Goal: Task Accomplishment & Management: Manage account settings

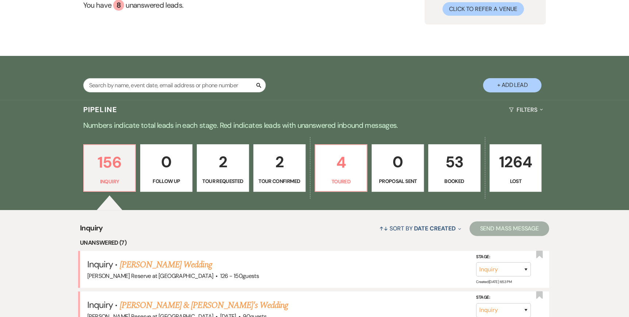
scroll to position [73, 0]
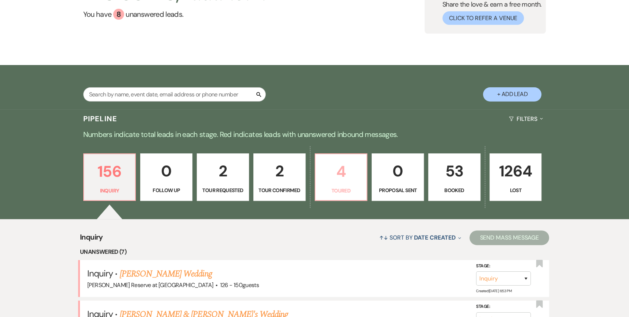
click at [346, 181] on p "4" at bounding box center [341, 171] width 43 height 24
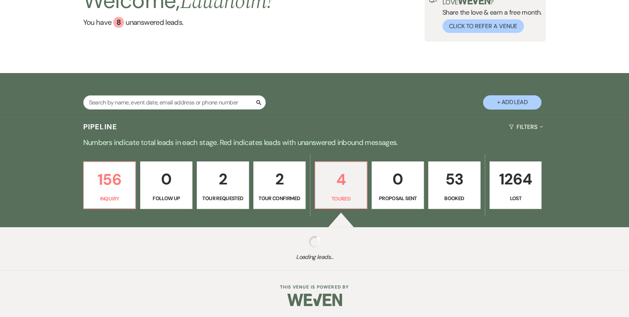
select select "5"
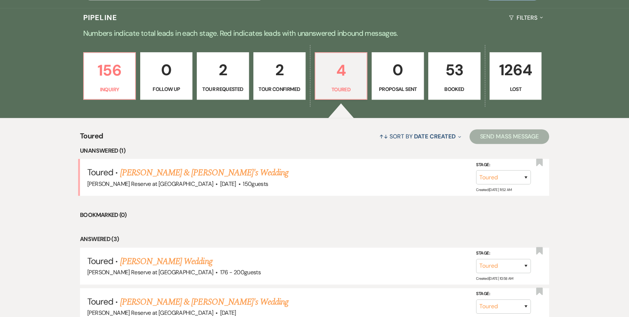
scroll to position [182, 0]
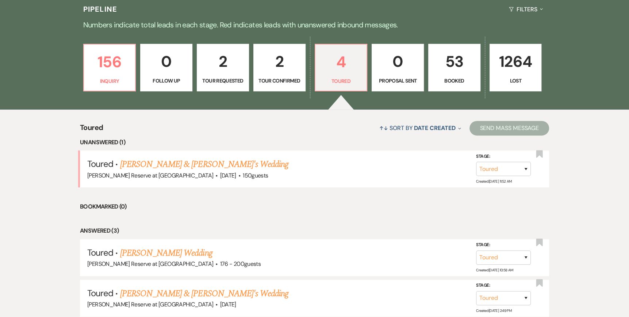
click at [511, 78] on p "Lost" at bounding box center [515, 81] width 43 height 8
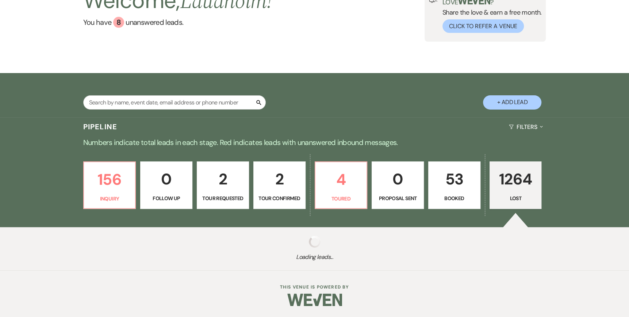
scroll to position [65, 0]
select select "8"
select select "6"
select select "8"
select select "6"
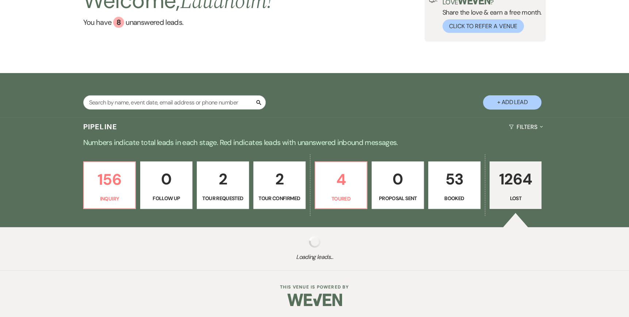
select select "8"
select select "6"
select select "8"
select select "1"
select select "8"
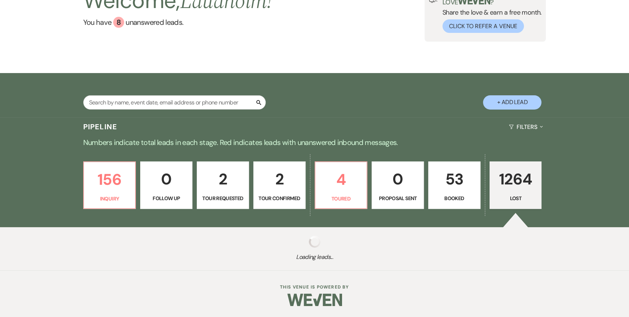
select select "5"
select select "8"
select select "5"
select select "8"
select select "1"
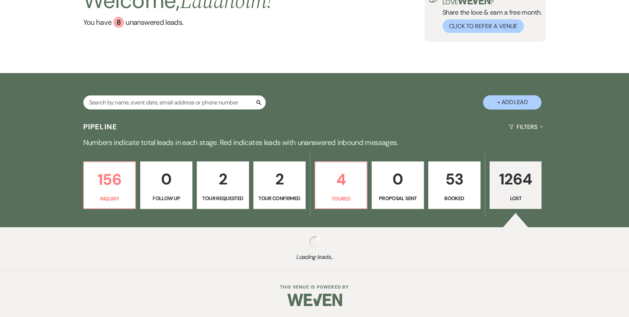
select select "8"
select select "6"
select select "8"
select select "1"
select select "8"
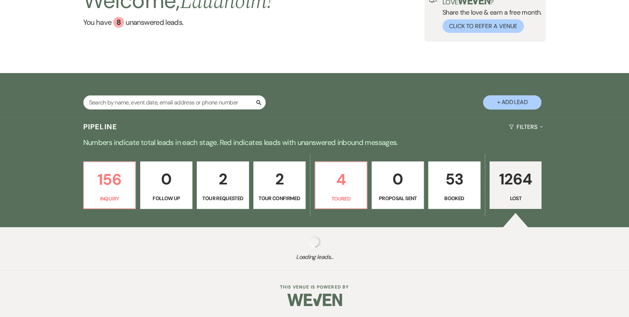
select select "1"
select select "8"
select select "6"
select select "8"
select select "6"
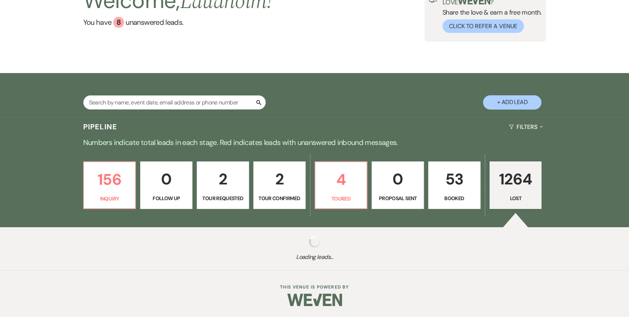
select select "8"
select select "5"
select select "8"
select select "1"
select select "8"
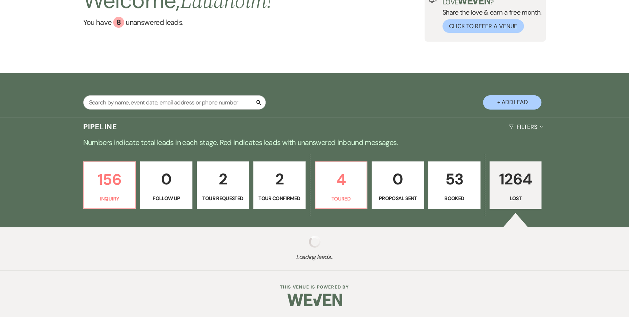
select select "8"
select select "1"
select select "8"
select select "5"
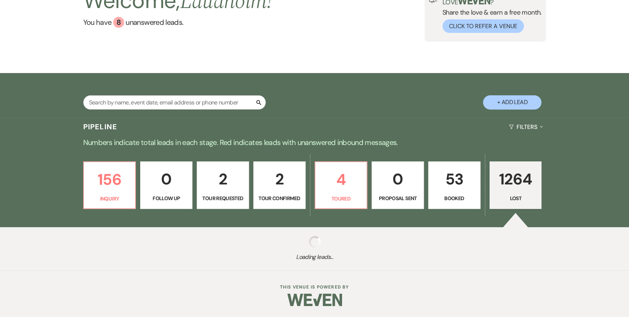
select select "8"
select select "1"
select select "8"
select select "5"
select select "8"
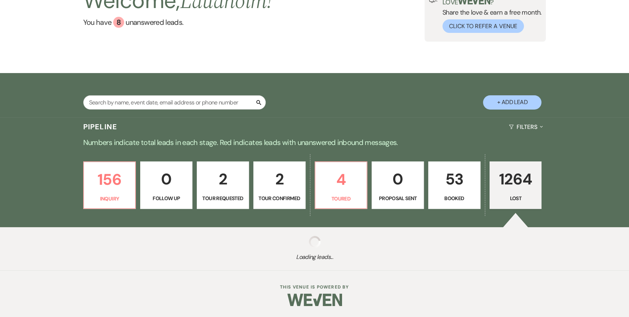
select select "5"
select select "8"
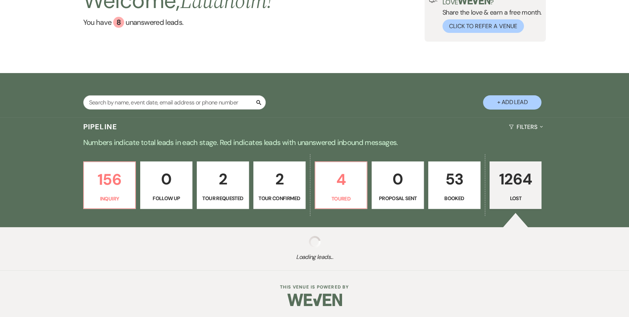
select select "8"
select select "1"
select select "8"
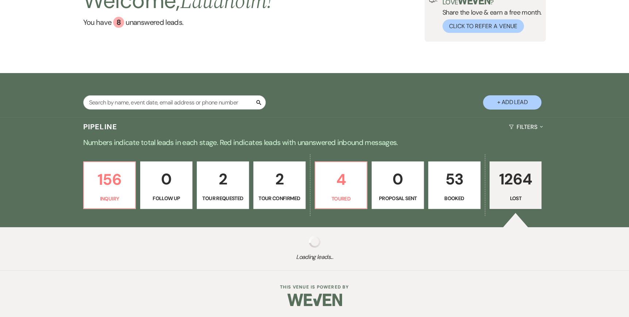
select select "8"
select select "5"
select select "8"
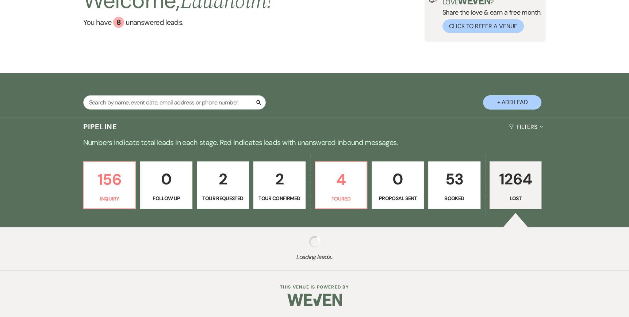
select select "8"
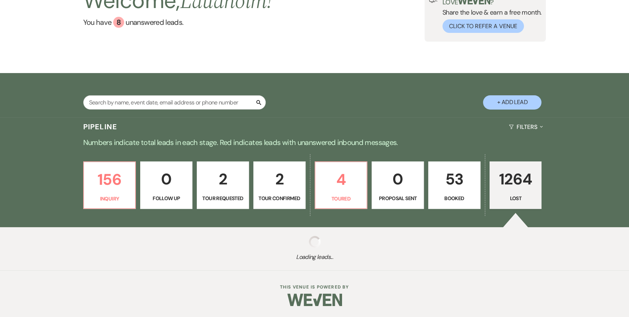
select select "8"
select select "5"
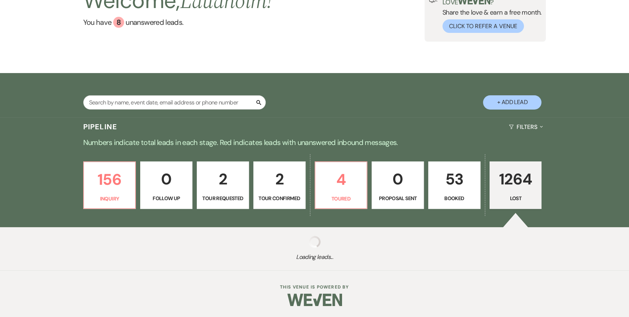
select select "8"
select select "10"
select select "8"
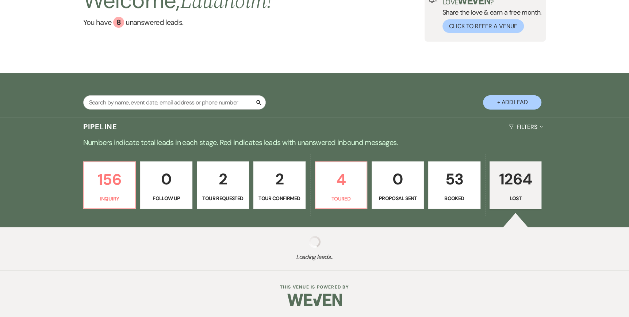
select select "8"
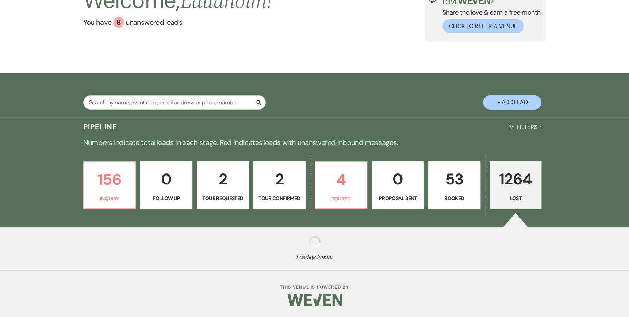
select select "8"
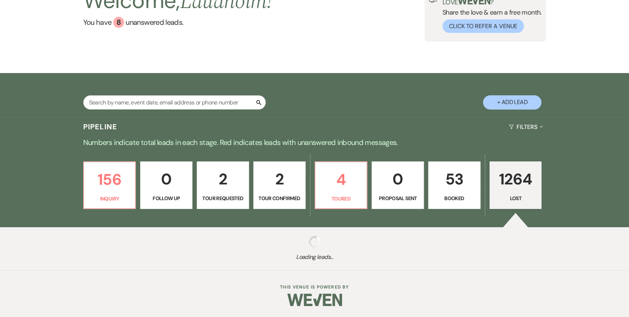
select select "8"
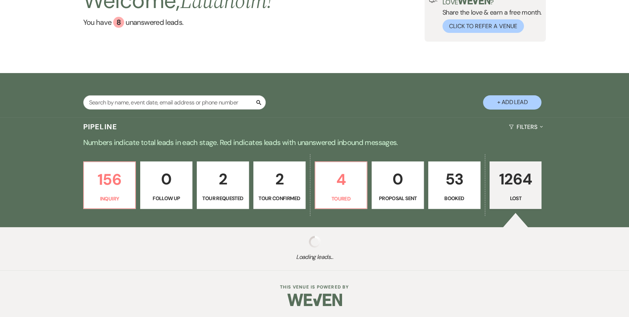
select select "8"
select select "10"
select select "8"
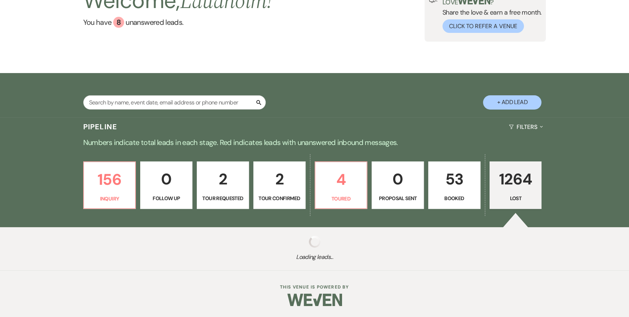
select select "5"
select select "8"
select select "5"
select select "8"
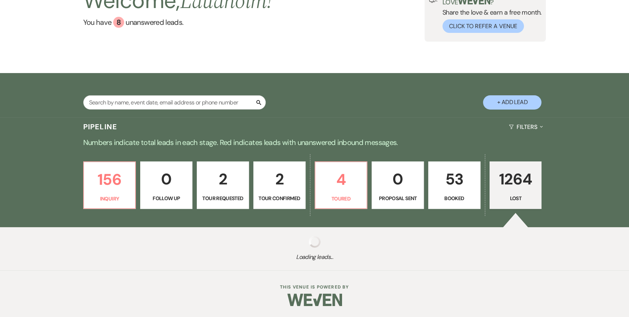
select select "8"
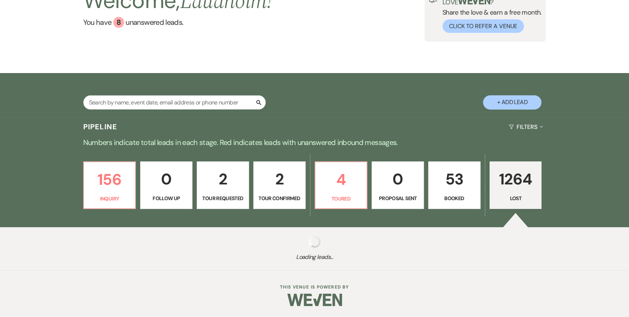
select select "8"
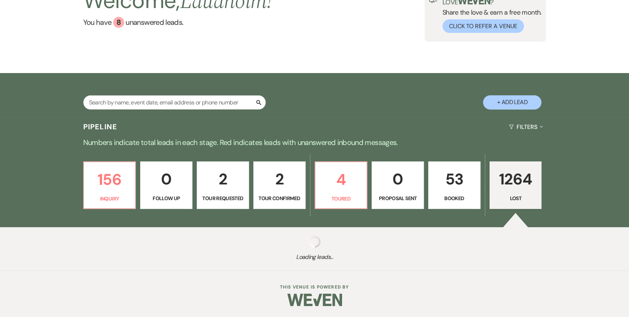
select select "8"
select select "5"
select select "8"
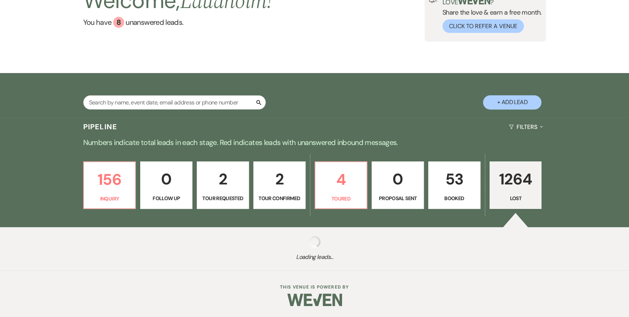
select select "5"
select select "8"
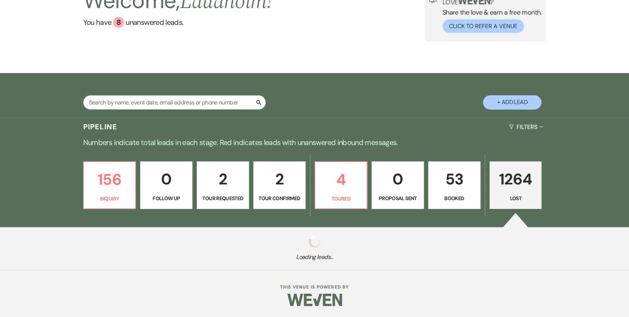
select select "8"
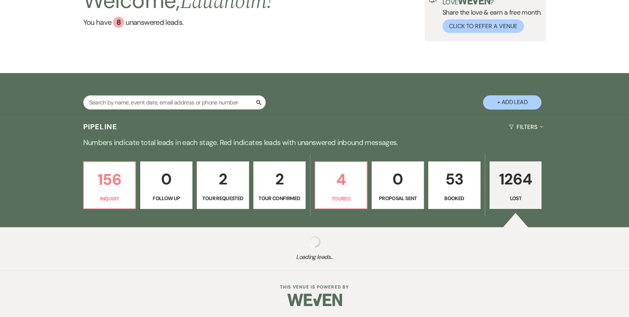
select select "5"
select select "8"
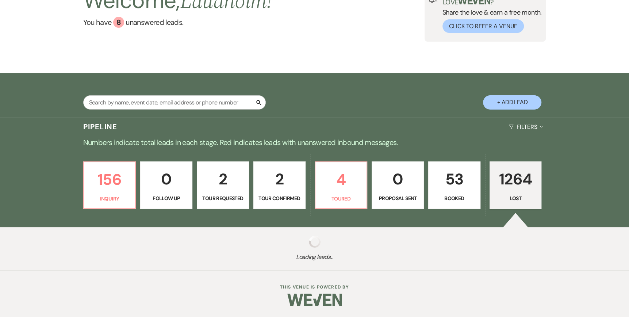
select select "8"
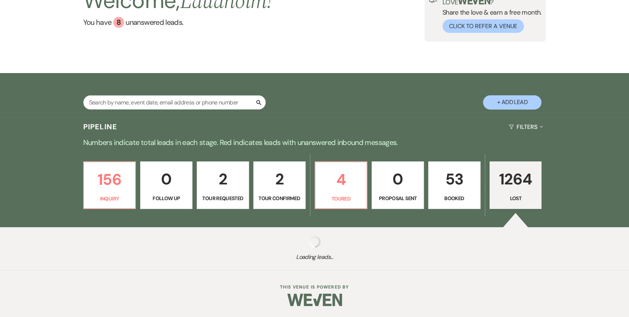
select select "10"
select select "8"
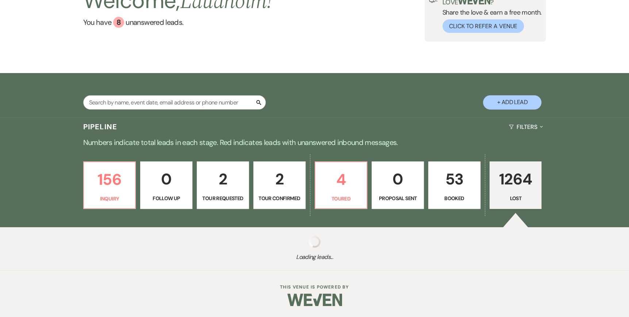
select select "8"
select select "5"
select select "8"
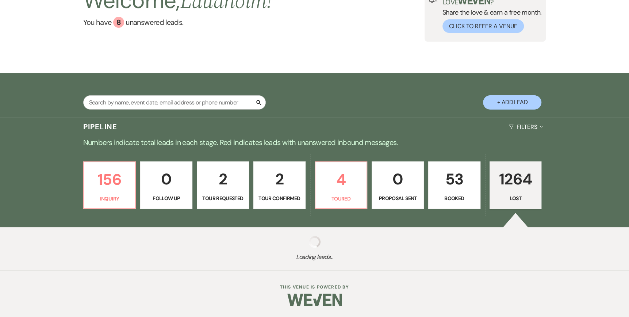
select select "8"
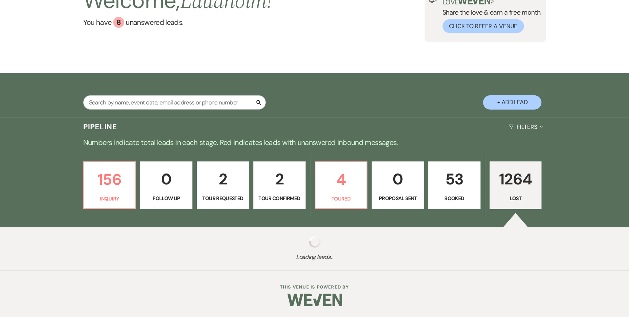
select select "8"
select select "1"
select select "8"
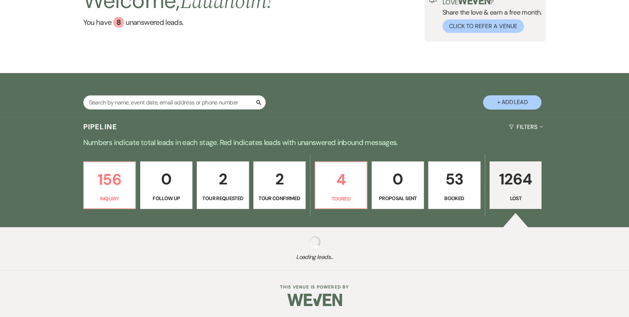
select select "1"
select select "8"
select select "6"
select select "8"
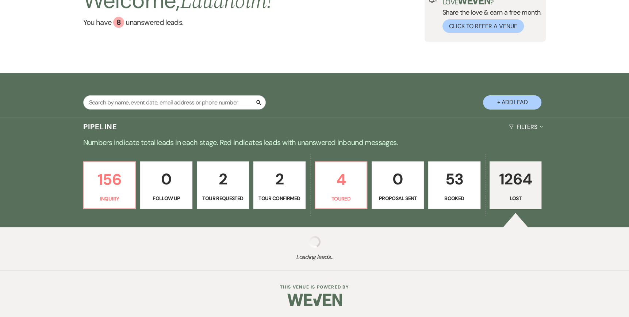
select select "8"
select select "10"
select select "8"
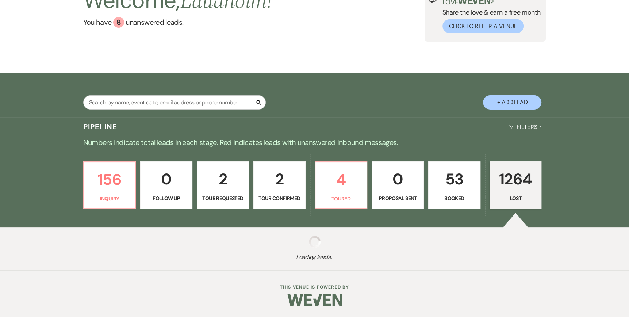
select select "8"
select select "10"
select select "8"
select select "9"
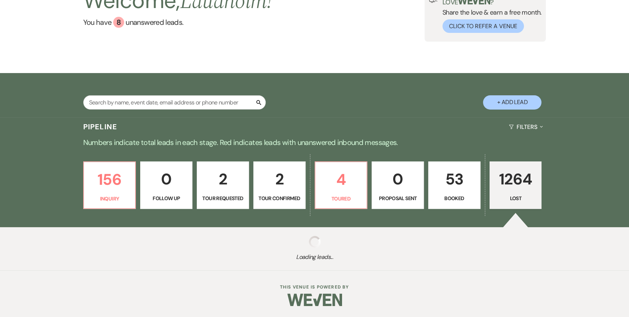
select select "8"
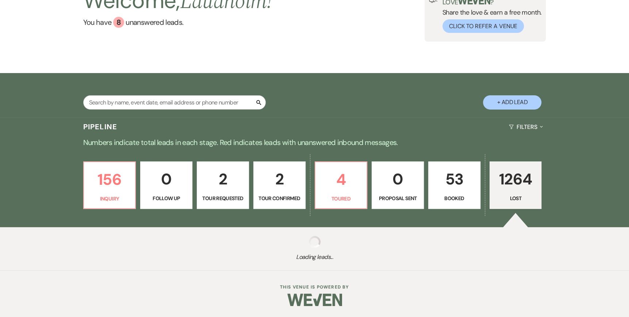
select select "8"
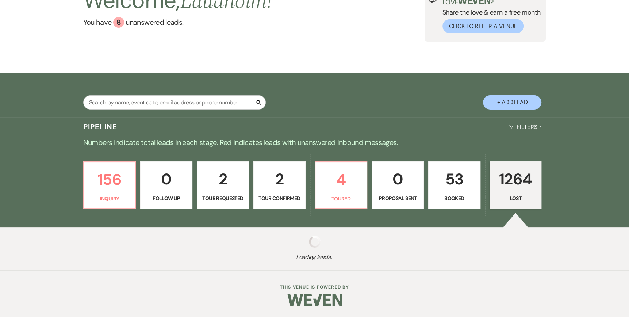
select select "8"
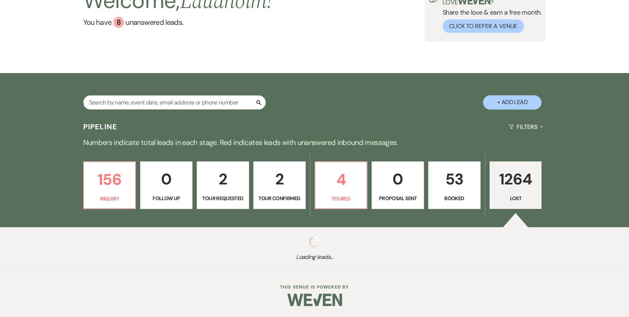
select select "8"
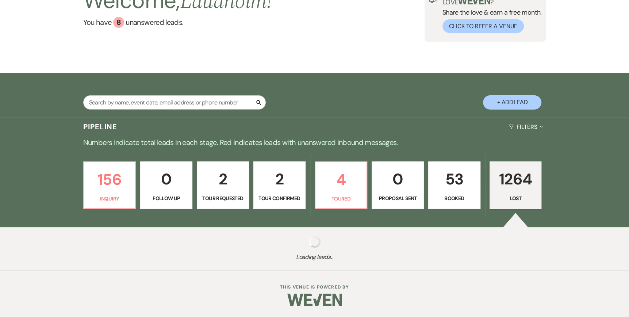
select select "8"
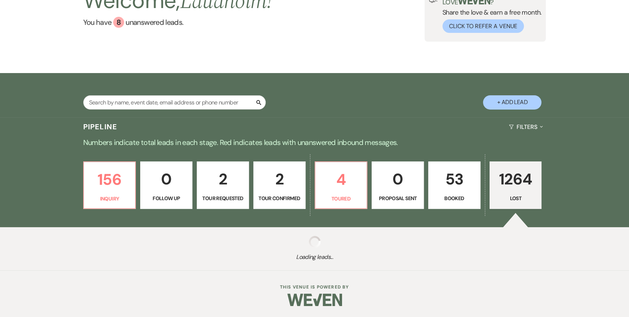
select select "5"
select select "8"
select select "5"
select select "8"
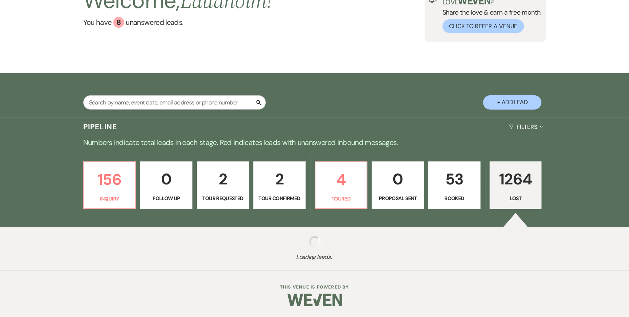
select select "8"
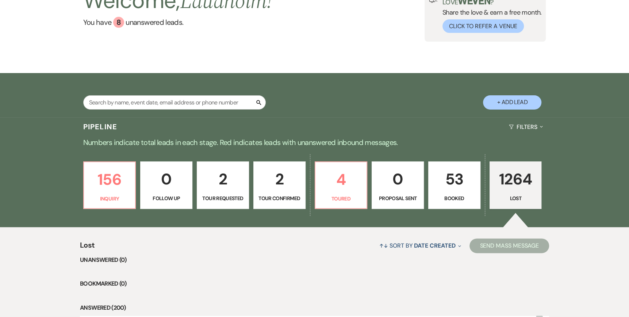
scroll to position [182, 0]
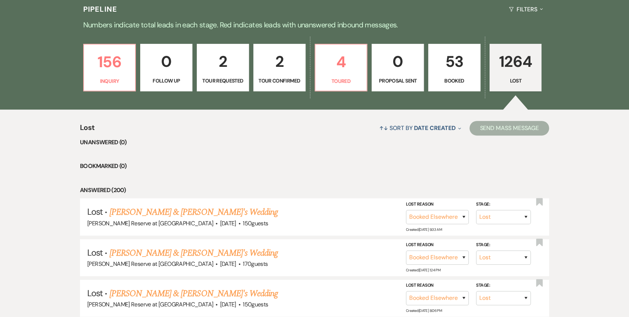
drag, startPoint x: 157, startPoint y: 254, endPoint x: 162, endPoint y: 252, distance: 5.6
click at [157, 254] on link "[PERSON_NAME] & [PERSON_NAME]'s Wedding" at bounding box center [193, 252] width 169 height 13
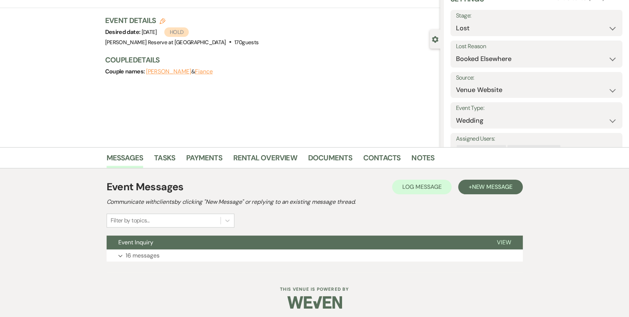
scroll to position [38, 0]
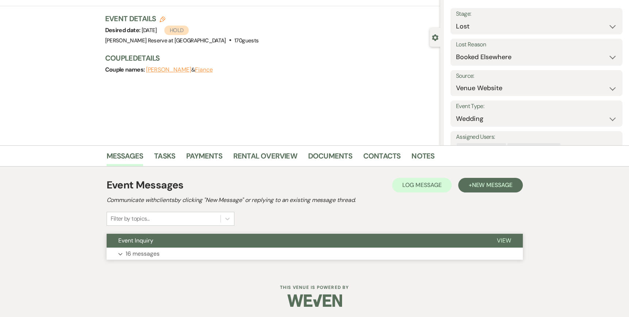
click at [498, 239] on span "View" at bounding box center [504, 240] width 14 height 8
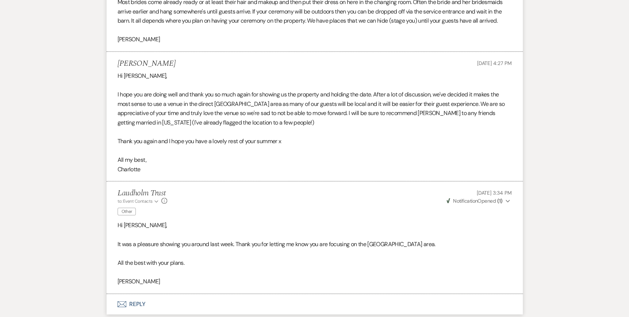
scroll to position [1738, 0]
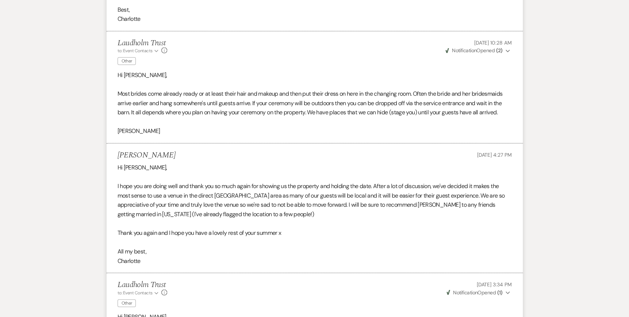
drag, startPoint x: 613, startPoint y: 152, endPoint x: 611, endPoint y: -12, distance: 164.2
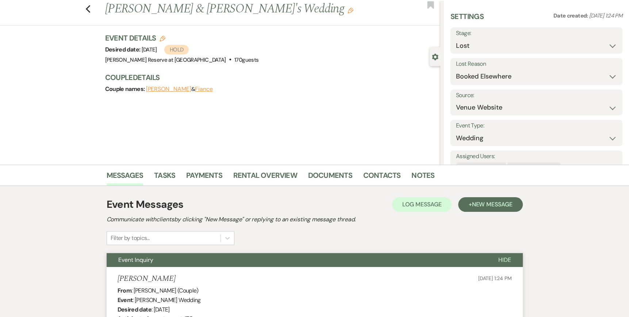
scroll to position [0, 0]
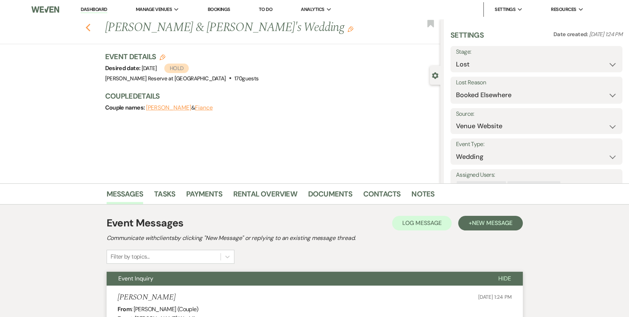
click at [90, 28] on icon "Previous" at bounding box center [87, 27] width 5 height 9
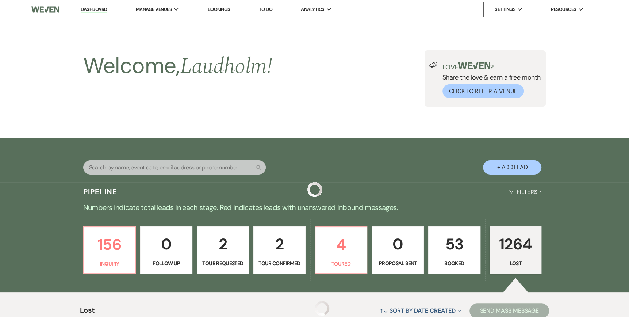
scroll to position [182, 0]
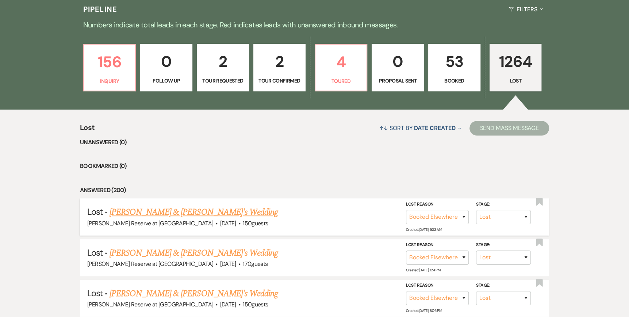
click at [163, 213] on link "[PERSON_NAME] & [PERSON_NAME]'s Wedding" at bounding box center [193, 211] width 169 height 13
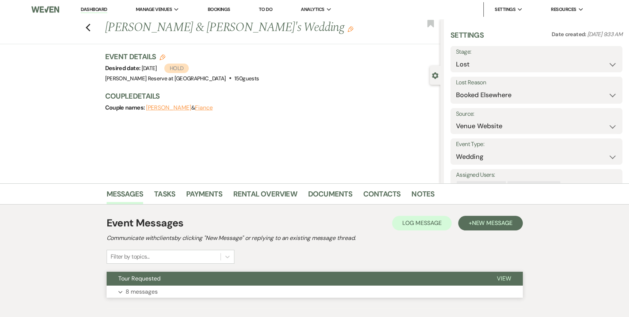
click at [502, 277] on span "View" at bounding box center [504, 278] width 14 height 8
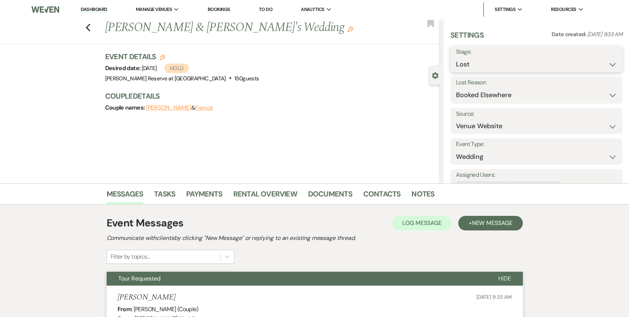
click at [604, 63] on select "Inquiry Follow Up Tour Requested Tour Confirmed Toured Proposal Sent Booked Lost" at bounding box center [536, 64] width 161 height 14
click at [456, 57] on select "Inquiry Follow Up Tour Requested Tour Confirmed Toured Proposal Sent Booked Lost" at bounding box center [536, 64] width 161 height 14
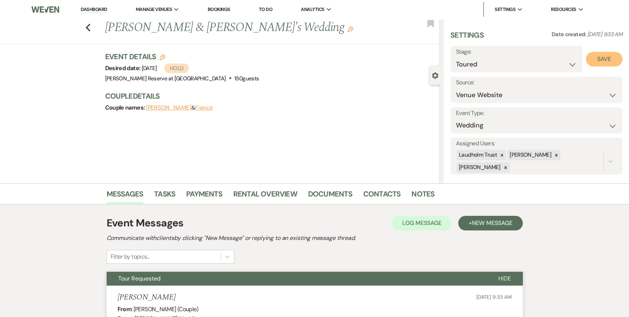
click at [594, 61] on button "Save" at bounding box center [604, 59] width 36 height 15
click at [90, 8] on link "Dashboard" at bounding box center [94, 9] width 26 height 7
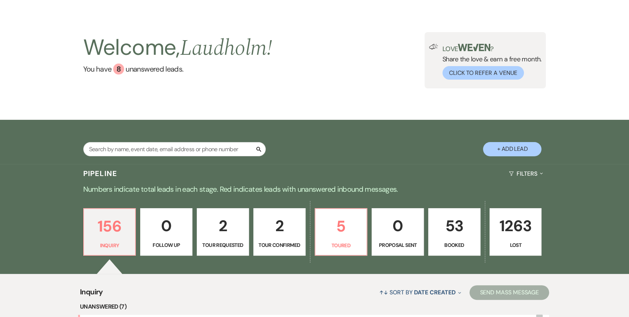
scroll to position [36, 0]
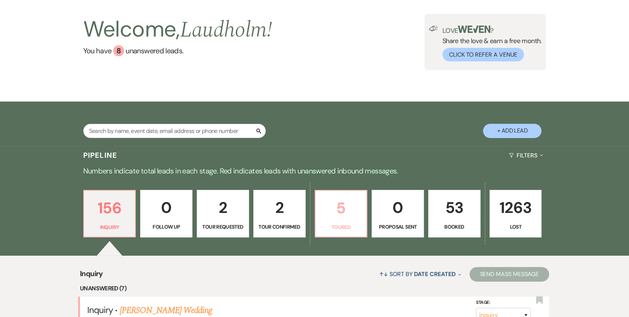
click at [343, 217] on p "5" at bounding box center [341, 208] width 43 height 24
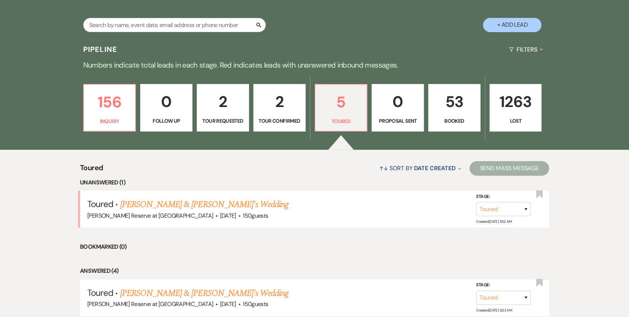
scroll to position [146, 0]
